Goal: Communication & Community: Answer question/provide support

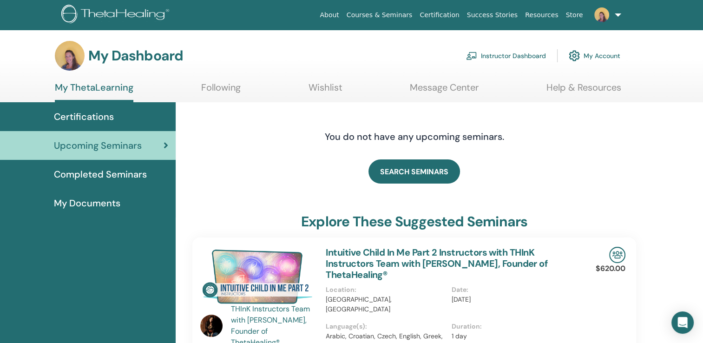
click at [693, 27] on nav "About Courses & Seminars Certification Success Stories Resources Store SM Steph…" at bounding box center [351, 15] width 703 height 30
click at [476, 57] on img at bounding box center [471, 56] width 11 height 8
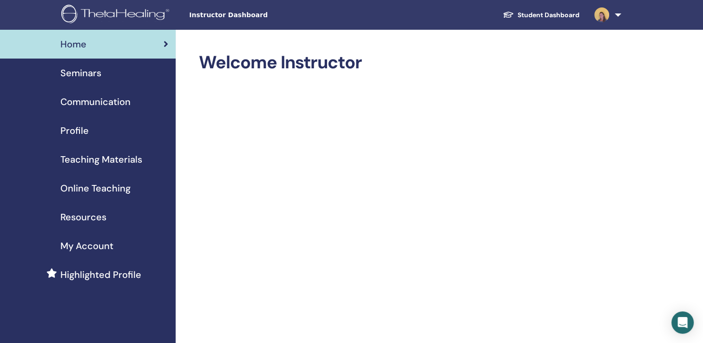
click at [535, 13] on link "Student Dashboard" at bounding box center [542, 15] width 92 height 17
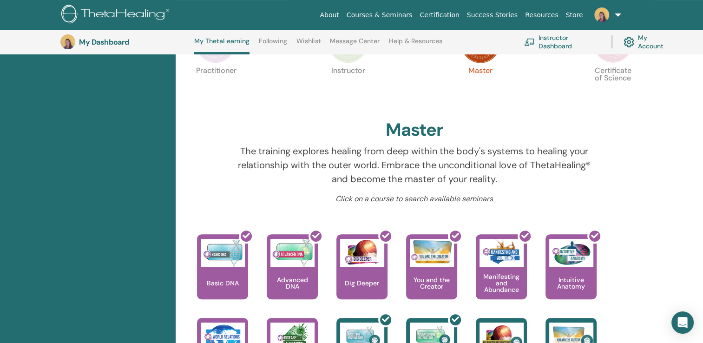
scroll to position [193, 0]
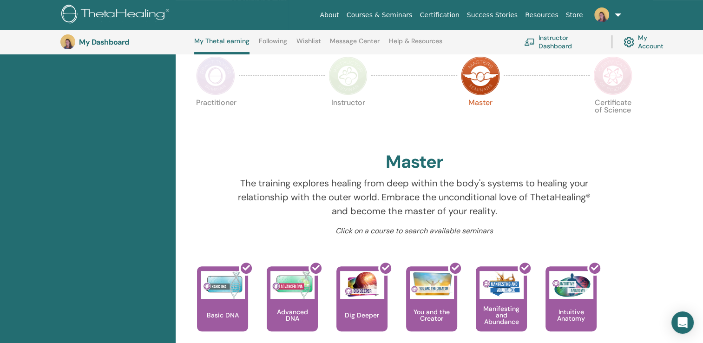
click at [345, 75] on img at bounding box center [348, 75] width 39 height 39
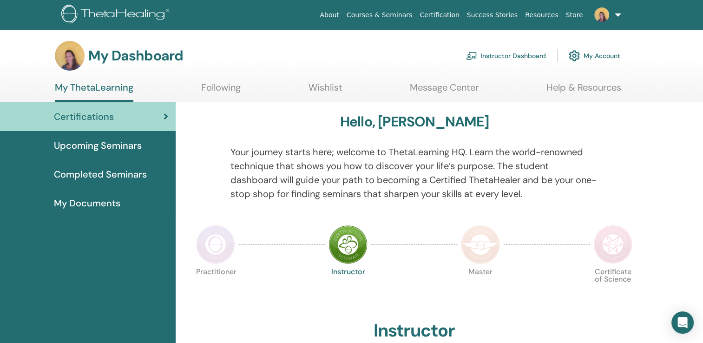
click at [476, 250] on img at bounding box center [480, 244] width 39 height 39
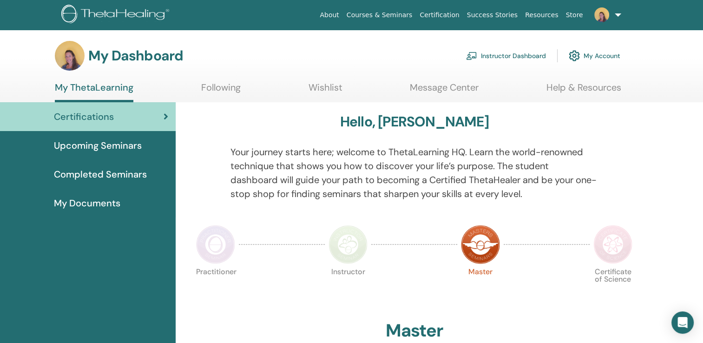
click at [123, 142] on span "Upcoming Seminars" at bounding box center [98, 146] width 88 height 14
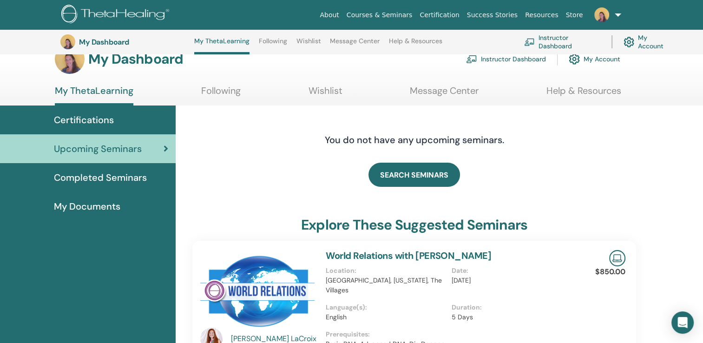
scroll to position [1, 0]
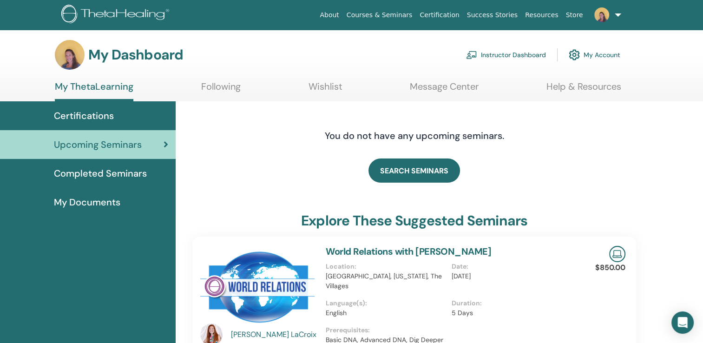
drag, startPoint x: 681, startPoint y: 73, endPoint x: 679, endPoint y: 59, distance: 14.7
click at [679, 59] on section "My Dashboard Instructor Dashboard My Account My ThetaLearning Following Wishlis…" at bounding box center [351, 70] width 703 height 61
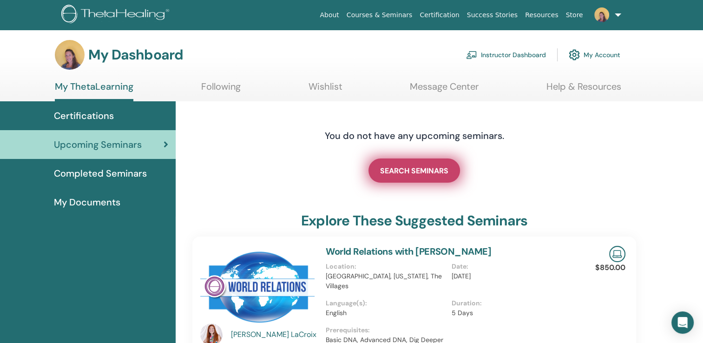
click at [439, 172] on span "SEARCH SEMINARS" at bounding box center [414, 171] width 68 height 10
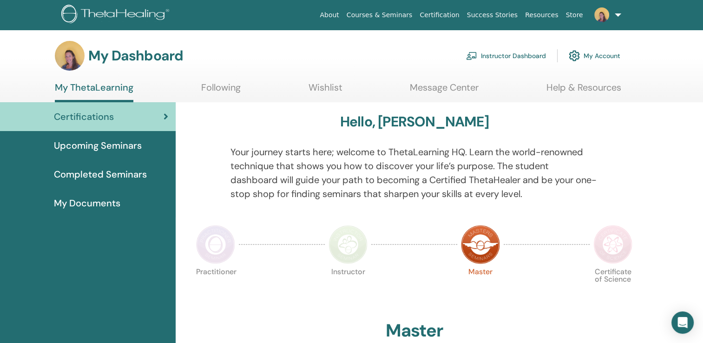
click at [130, 149] on span "Upcoming Seminars" at bounding box center [98, 146] width 88 height 14
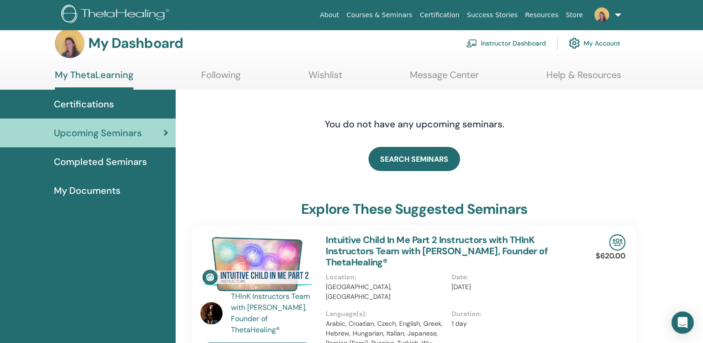
scroll to position [9, 0]
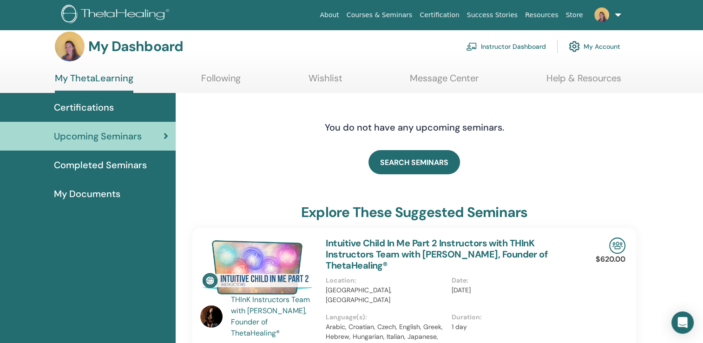
click at [597, 47] on link "My Account" at bounding box center [595, 46] width 52 height 20
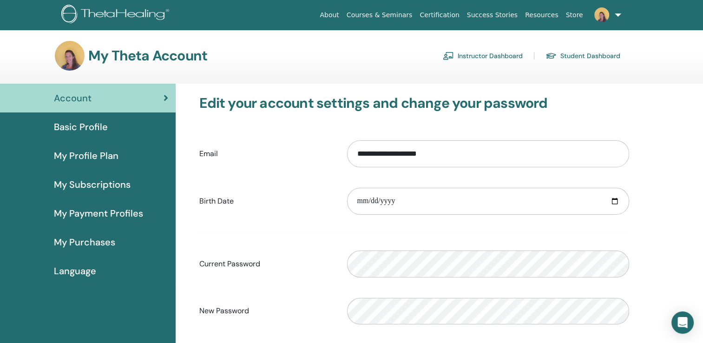
click at [416, 14] on link "Courses & Seminars" at bounding box center [379, 15] width 73 height 17
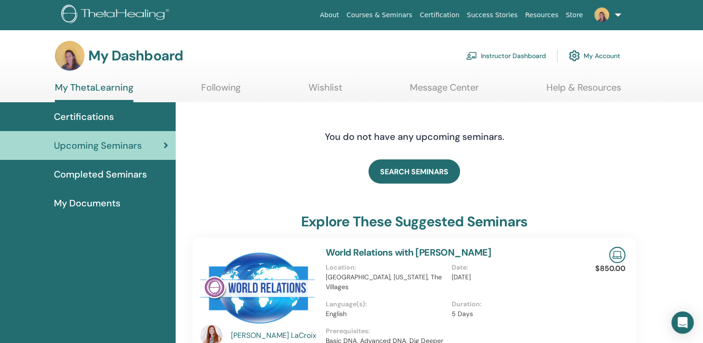
click at [500, 53] on link "Instructor Dashboard" at bounding box center [506, 56] width 80 height 20
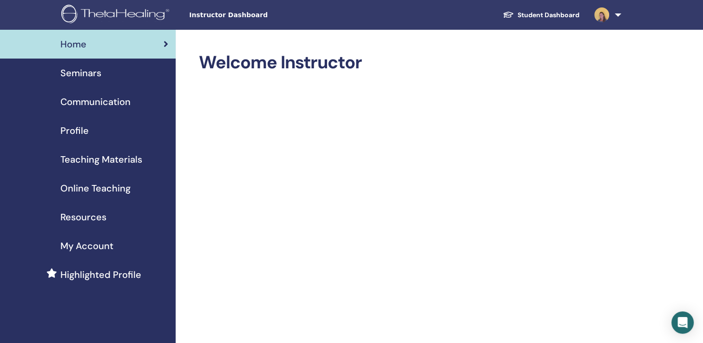
click at [84, 160] on span "Teaching Materials" at bounding box center [101, 159] width 82 height 14
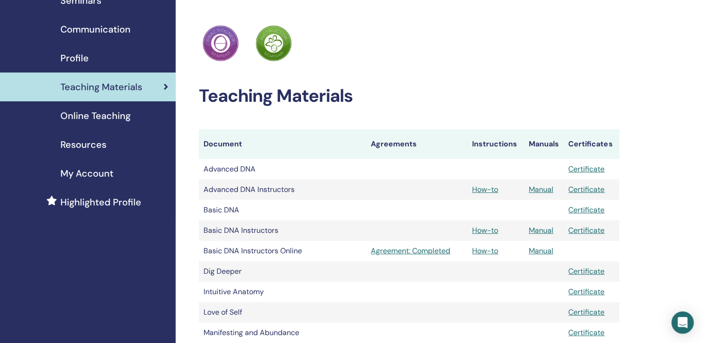
scroll to position [72, 0]
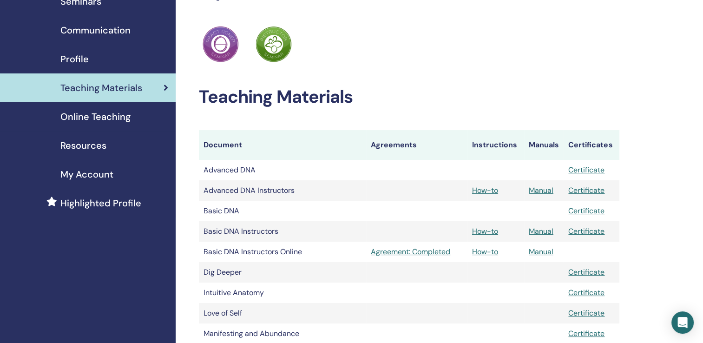
click at [90, 144] on span "Resources" at bounding box center [83, 146] width 46 height 14
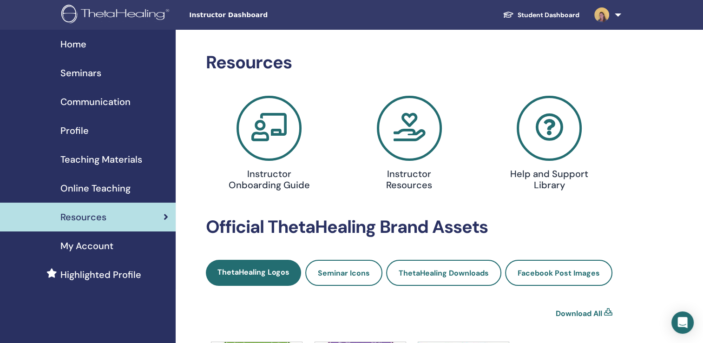
click at [407, 152] on icon at bounding box center [409, 128] width 65 height 65
click at [97, 76] on span "Seminars" at bounding box center [80, 73] width 41 height 14
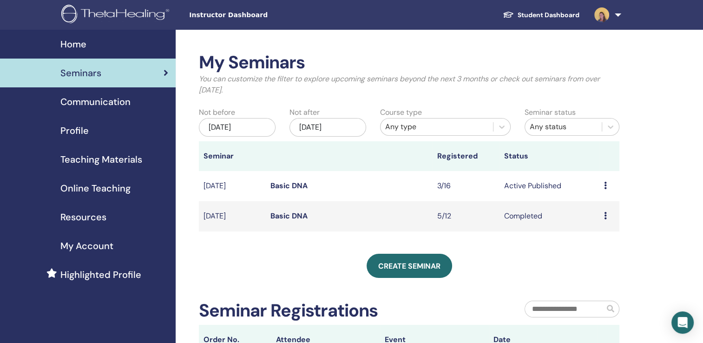
click at [109, 158] on span "Teaching Materials" at bounding box center [101, 159] width 82 height 14
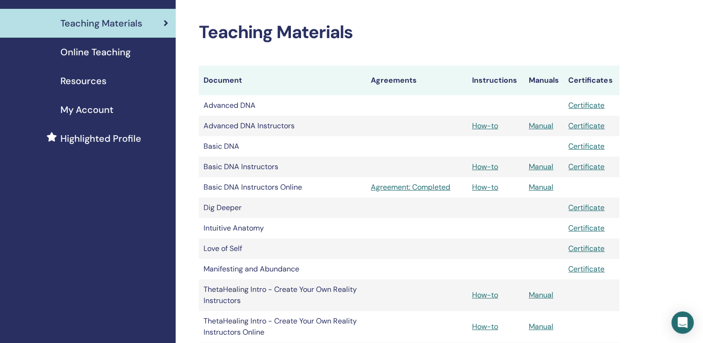
scroll to position [140, 0]
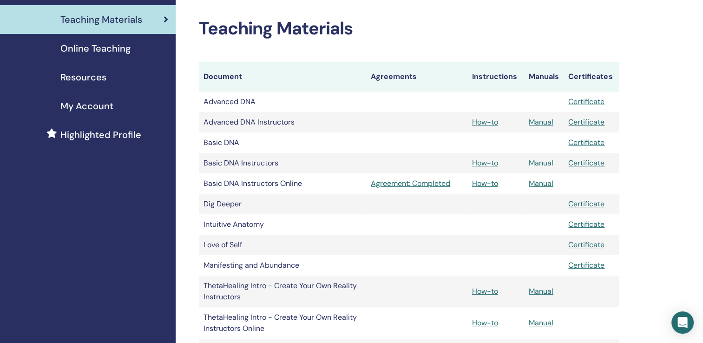
click at [539, 161] on link "Manual" at bounding box center [541, 163] width 25 height 10
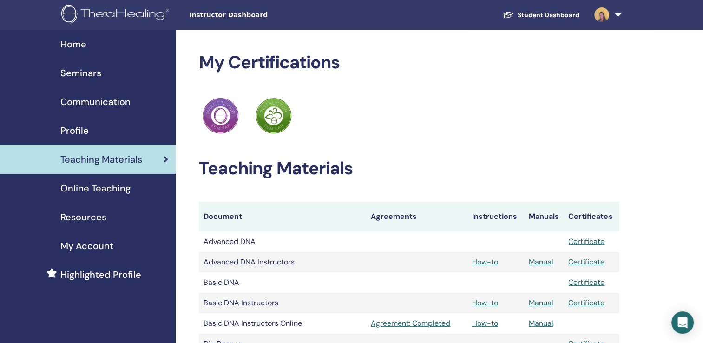
click at [85, 73] on span "Seminars" at bounding box center [80, 73] width 41 height 14
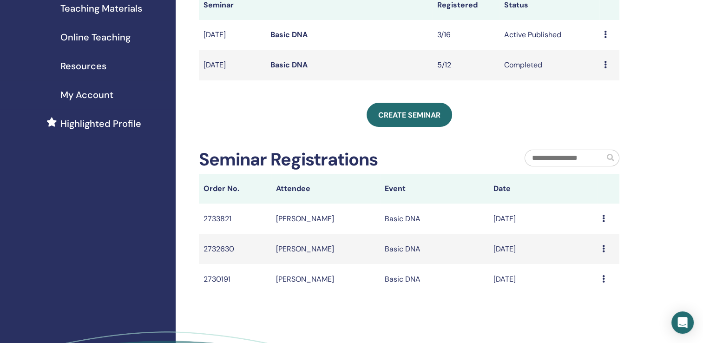
scroll to position [160, 0]
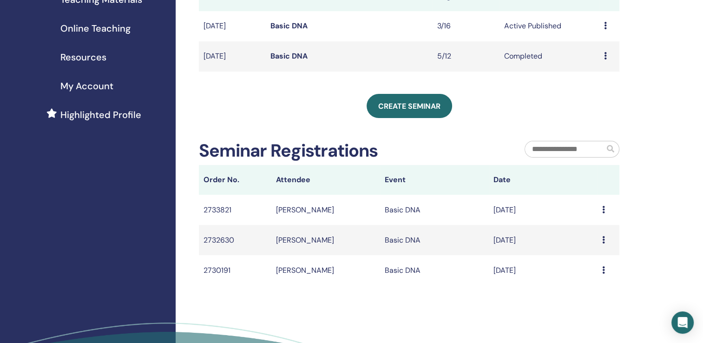
click at [602, 238] on icon at bounding box center [603, 239] width 3 height 7
click at [650, 229] on div "My Seminars You can customize the filter to explore upcoming seminars beyond th…" at bounding box center [440, 143] width 528 height 546
click at [604, 239] on icon at bounding box center [603, 239] width 3 height 7
click at [604, 239] on li "Message" at bounding box center [584, 246] width 45 height 14
click at [292, 243] on td "[PERSON_NAME]" at bounding box center [325, 240] width 109 height 30
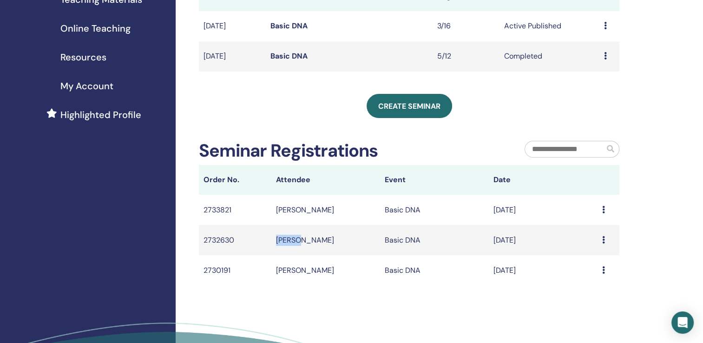
click at [292, 243] on td "[PERSON_NAME]" at bounding box center [325, 240] width 109 height 30
drag, startPoint x: 292, startPoint y: 243, endPoint x: 349, endPoint y: 316, distance: 91.8
click at [349, 316] on div "My Seminars You can customize the filter to explore upcoming seminars beyond th…" at bounding box center [440, 143] width 528 height 546
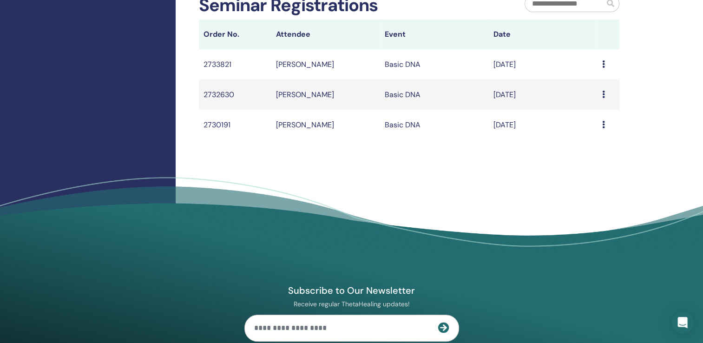
scroll to position [377, 0]
